Goal: Transaction & Acquisition: Purchase product/service

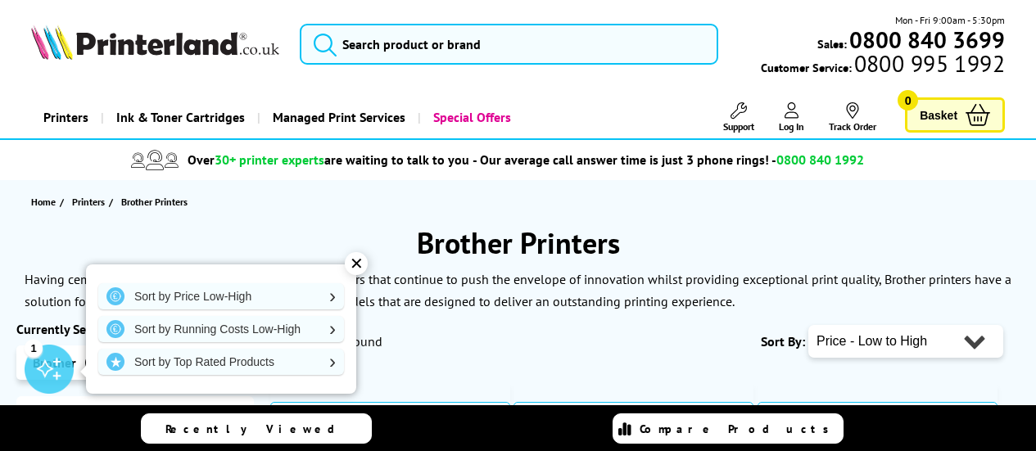
click at [283, 200] on div "Home Printers Brother Printers" at bounding box center [518, 201] width 1036 height 43
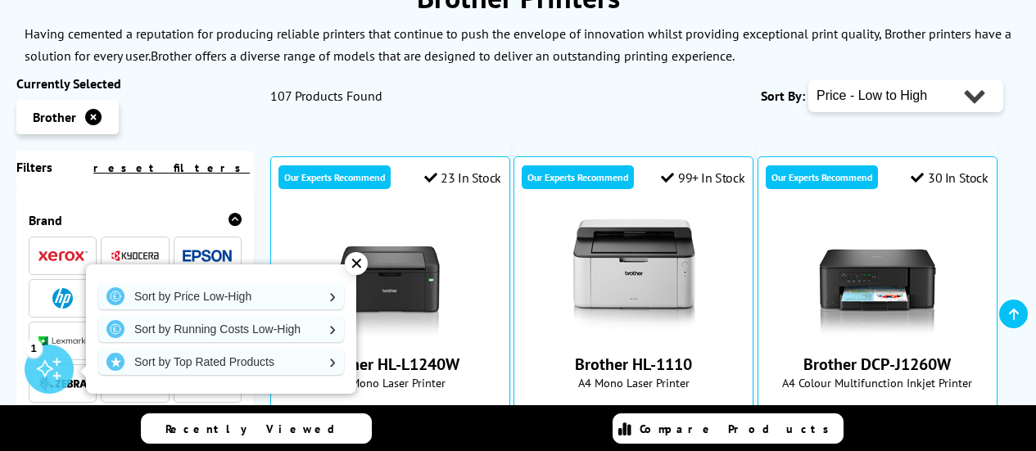
click at [358, 257] on div "✕" at bounding box center [356, 263] width 23 height 23
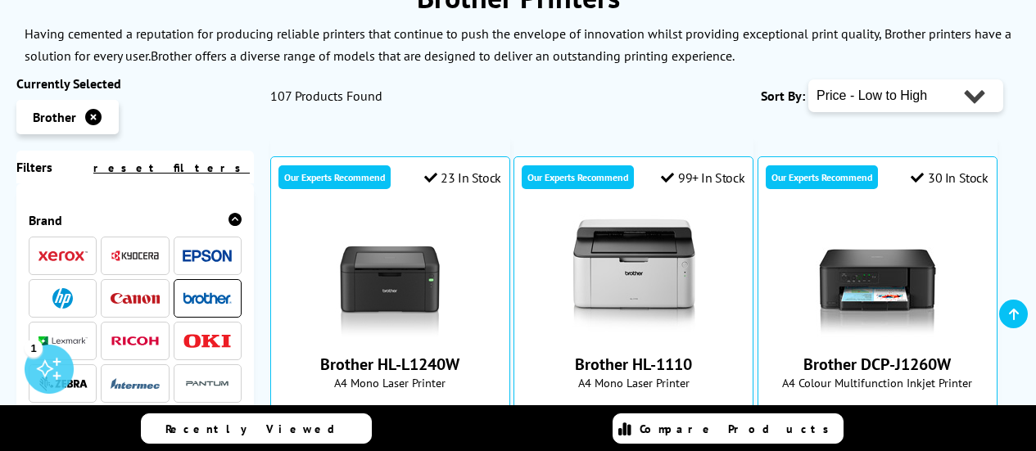
scroll to position [82, 0]
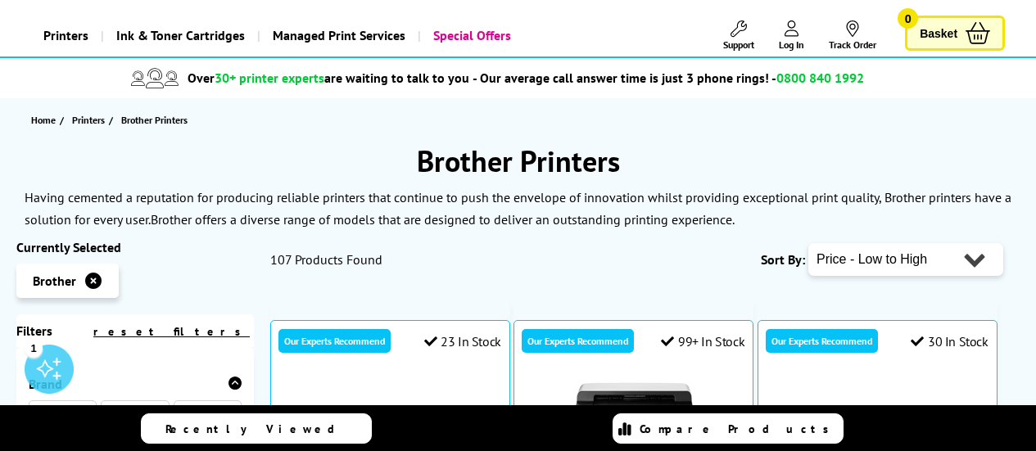
click at [972, 258] on select "Popularity Rating Price - Low to High Price - High to Low Running Costs - Low t…" at bounding box center [905, 259] width 195 height 33
select select "Price Descending"
click at [808, 243] on select "Popularity Rating Price - Low to High Price - High to Low Running Costs - Low t…" at bounding box center [905, 259] width 195 height 33
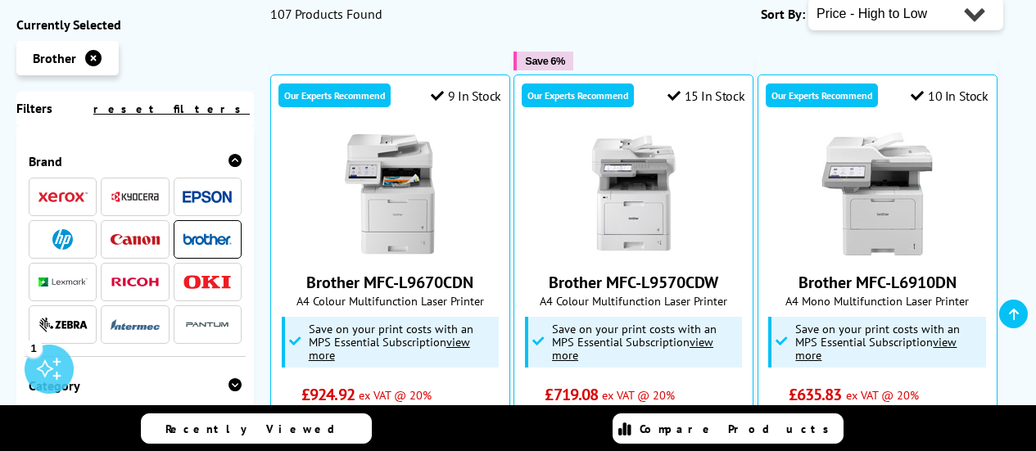
scroll to position [246, 0]
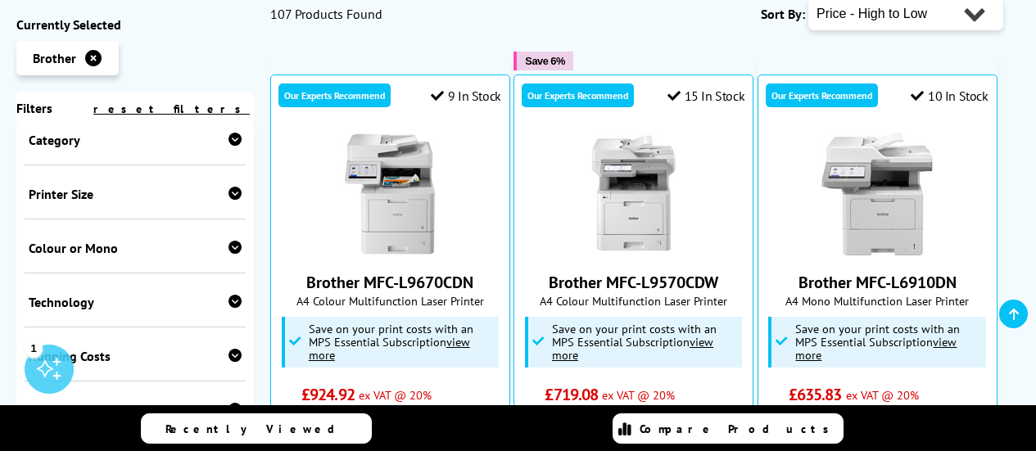
click at [235, 136] on icon at bounding box center [234, 139] width 13 height 13
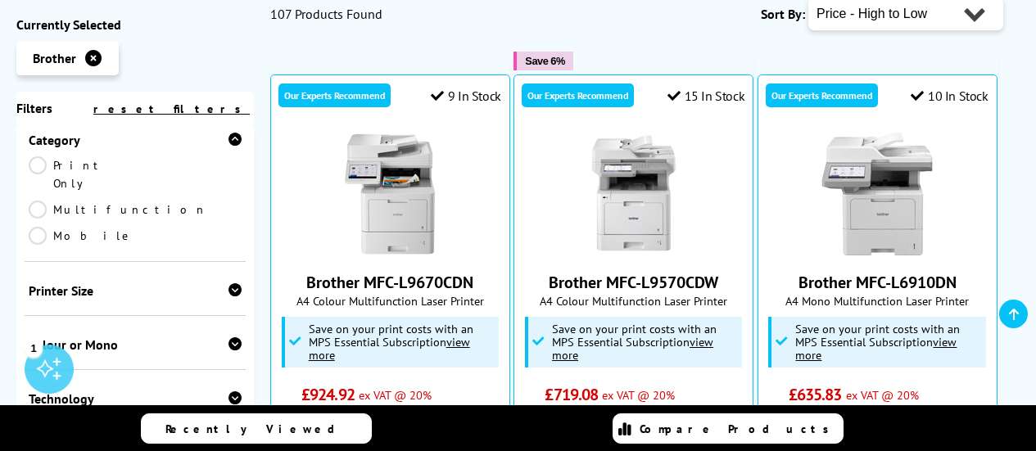
click at [36, 164] on link "Print Only" at bounding box center [82, 174] width 106 height 36
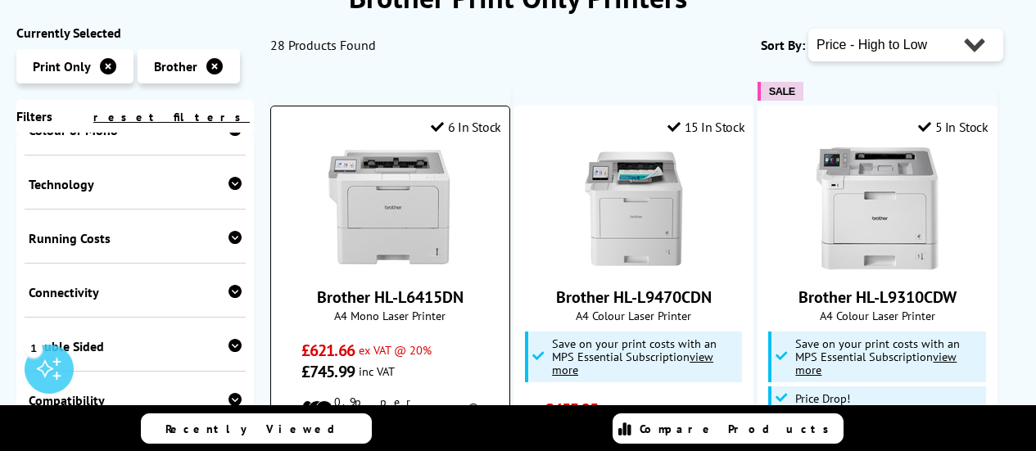
scroll to position [409, 0]
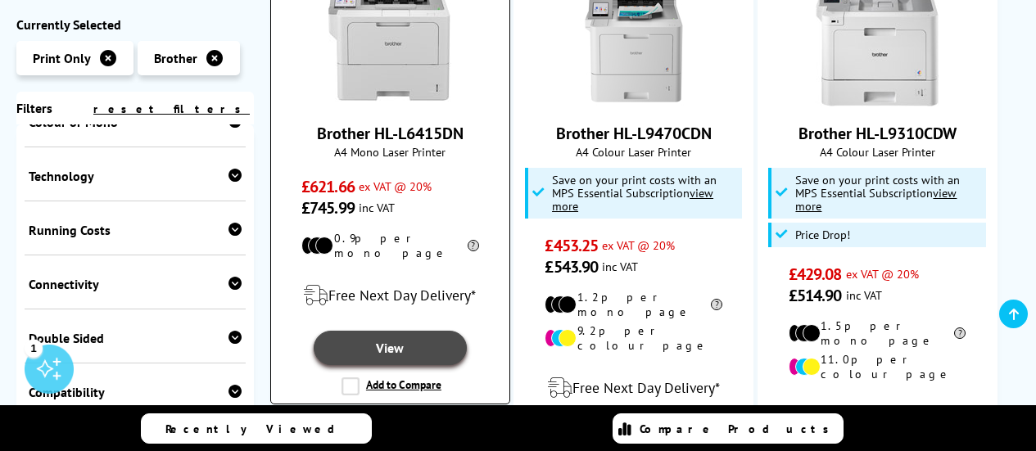
click at [378, 341] on link "View" at bounding box center [390, 348] width 153 height 34
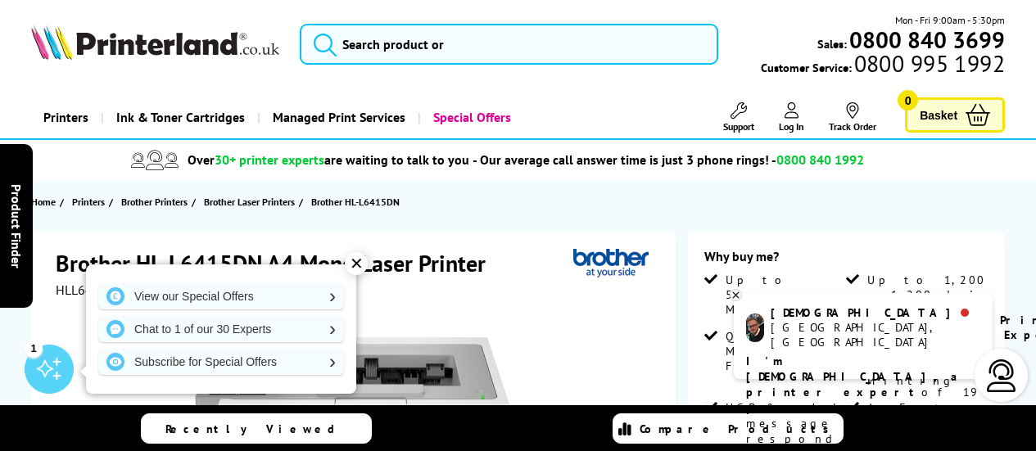
scroll to position [82, 0]
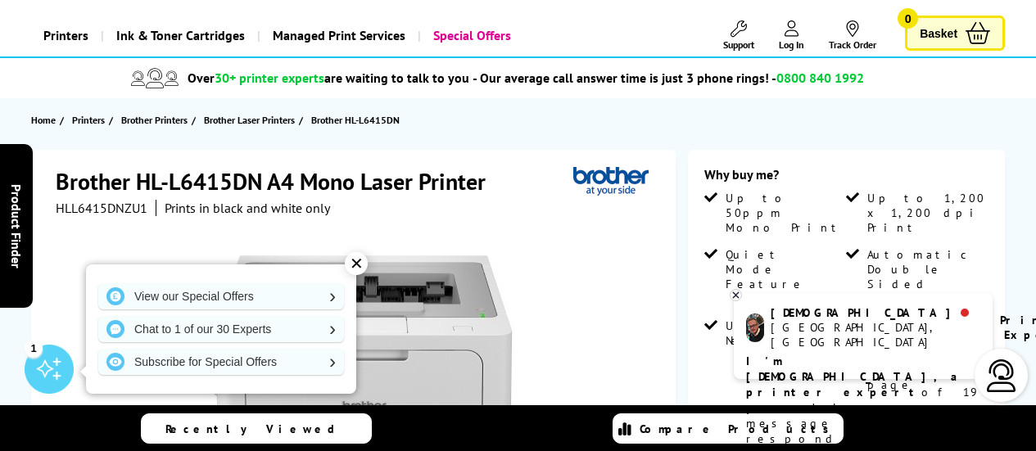
click at [731, 294] on icon at bounding box center [735, 295] width 11 height 12
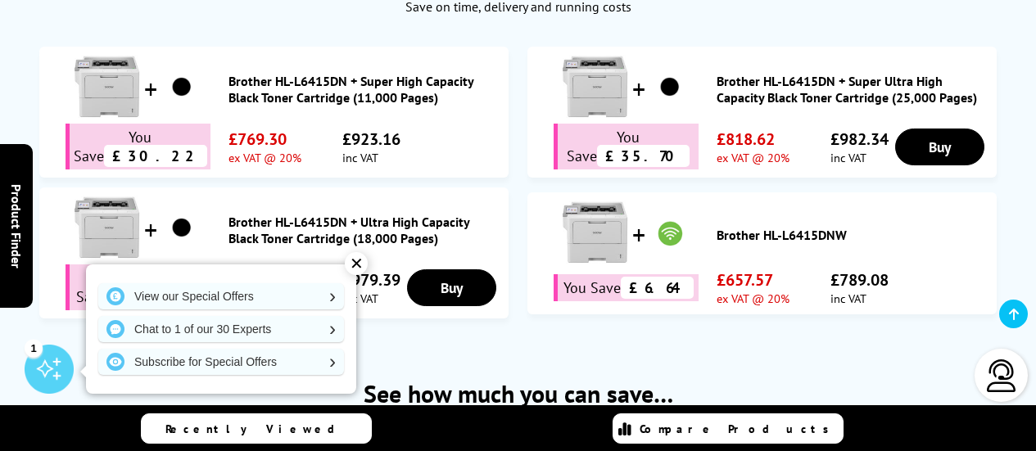
scroll to position [901, 0]
